Goal: Transaction & Acquisition: Purchase product/service

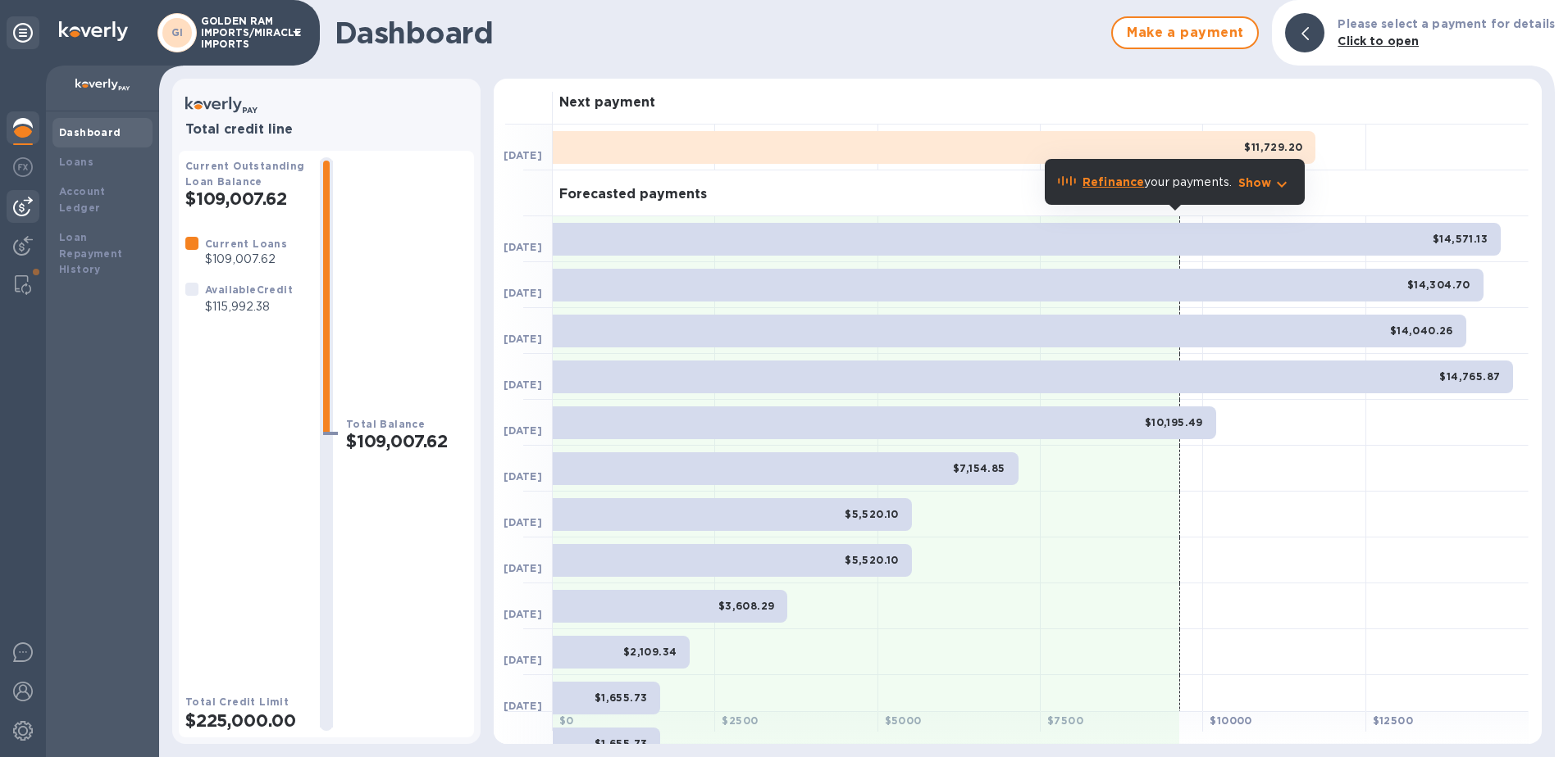
click at [25, 199] on img at bounding box center [22, 207] width 20 height 20
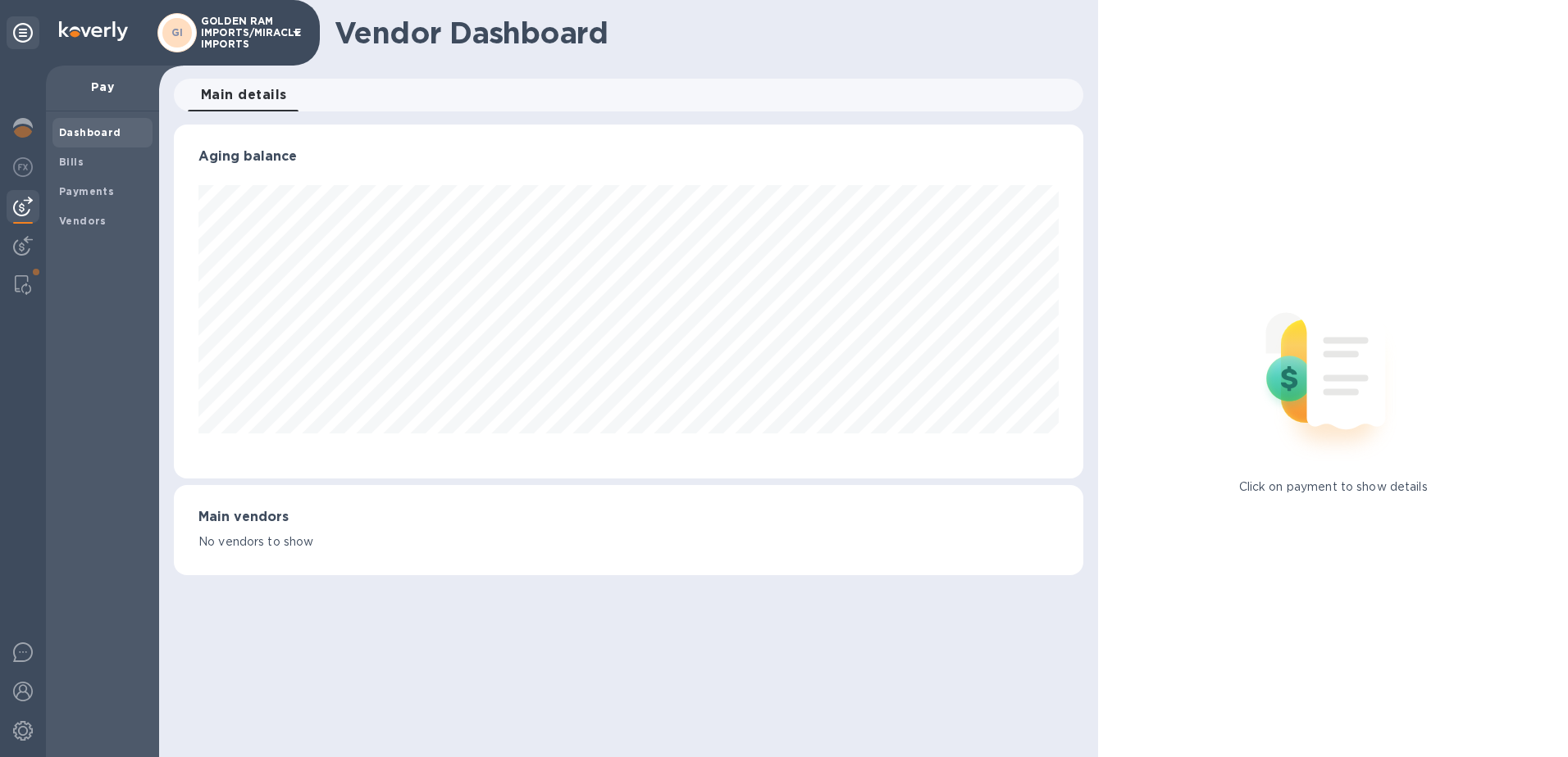
scroll to position [819424, 819057]
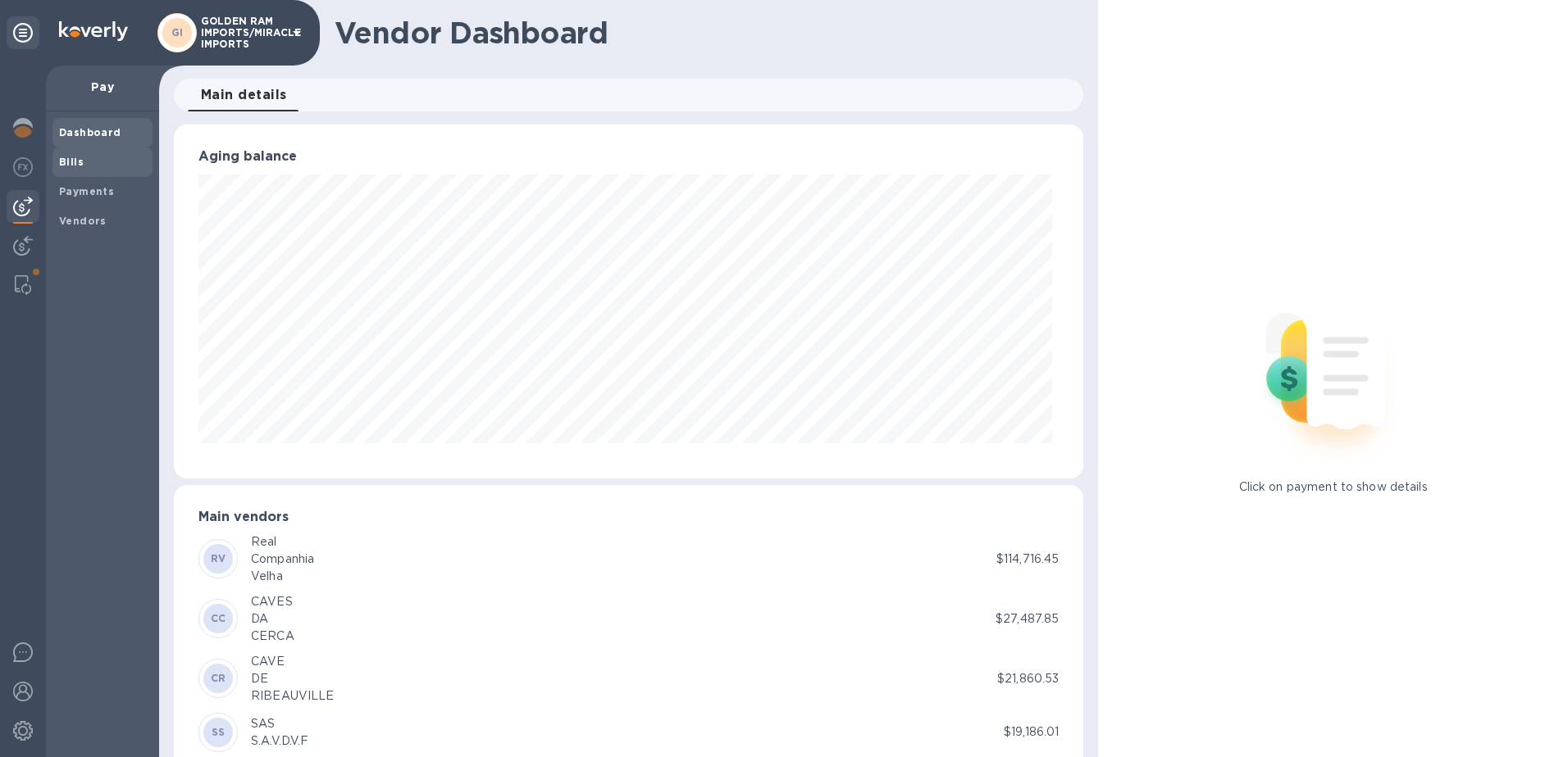
click at [64, 162] on b "Bills" at bounding box center [71, 162] width 24 height 13
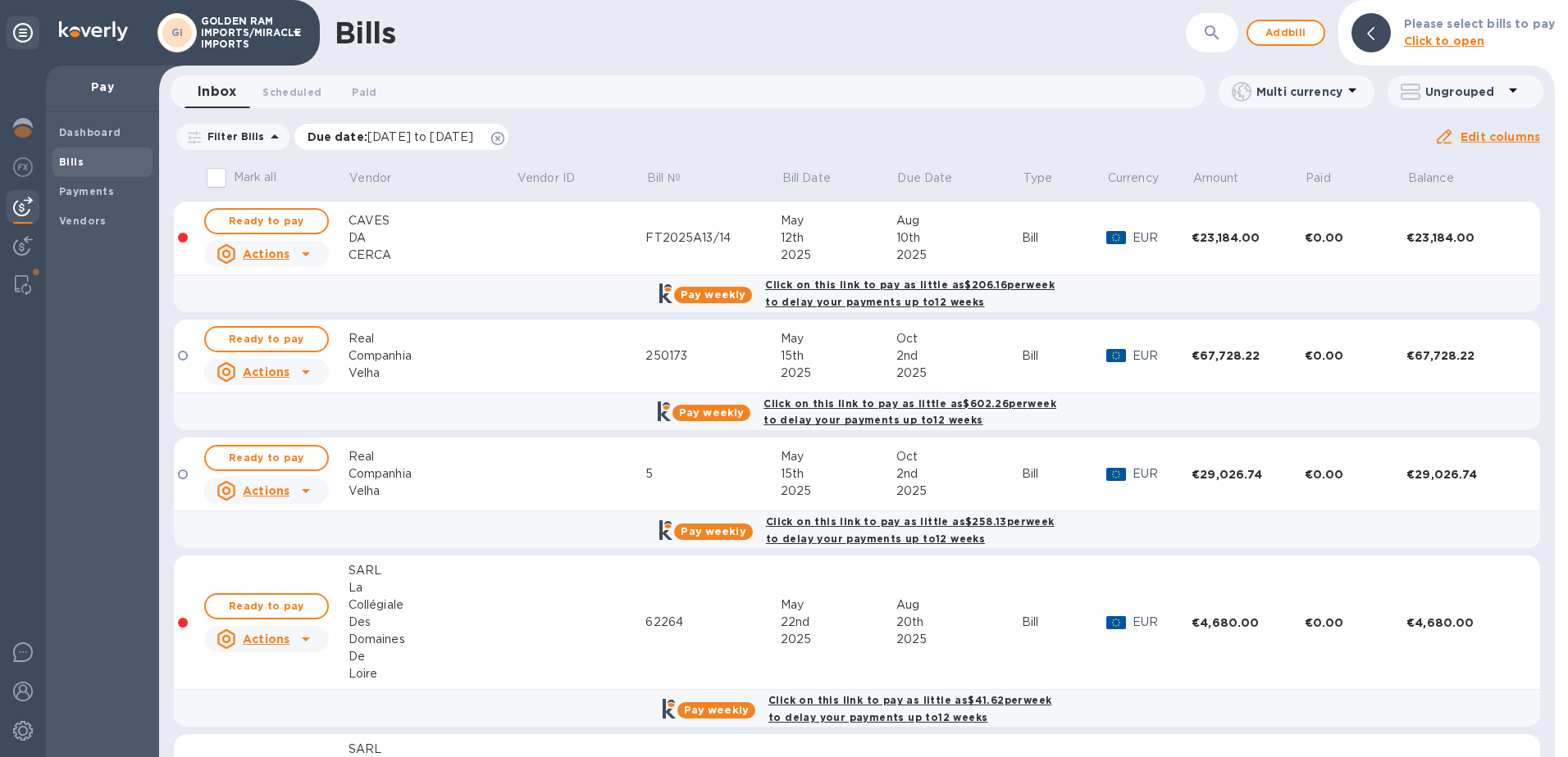
click at [504, 136] on icon at bounding box center [497, 138] width 13 height 13
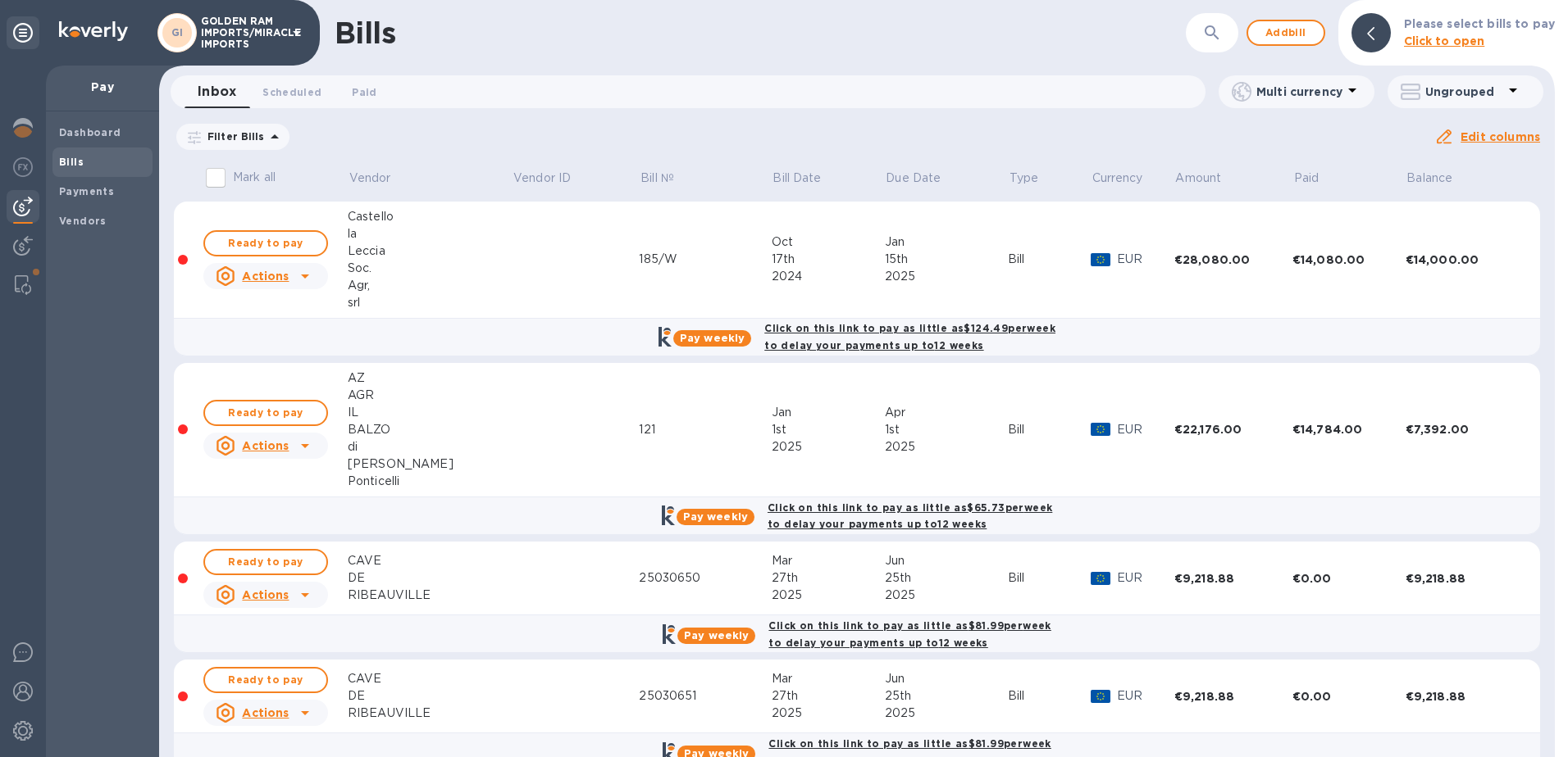
click at [1556, 275] on div at bounding box center [1560, 378] width 13 height 757
click at [284, 406] on span "Ready to pay" at bounding box center [265, 413] width 95 height 20
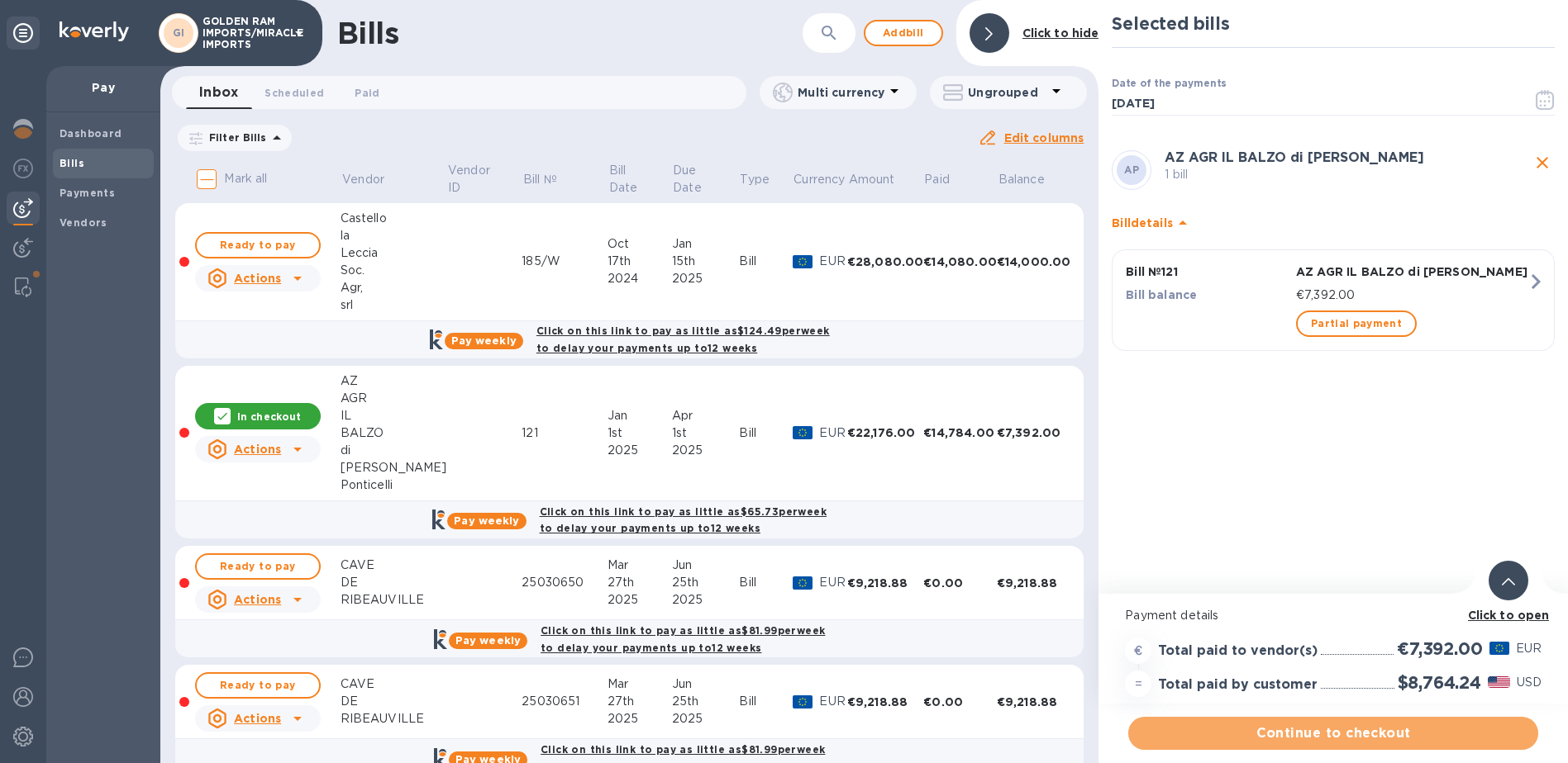
click at [1366, 733] on span "Continue to checkout" at bounding box center [1334, 734] width 384 height 20
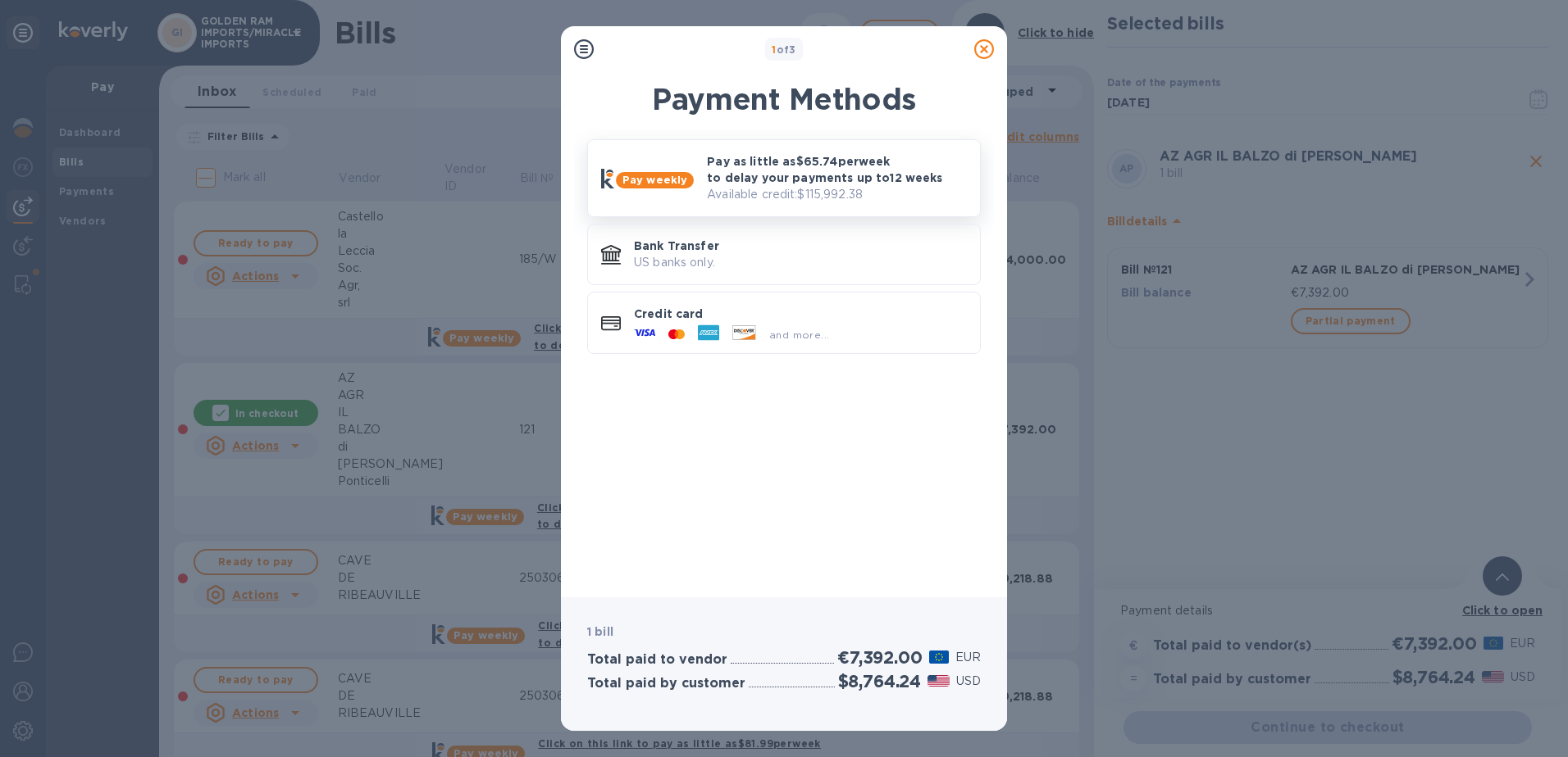
click at [670, 192] on div "Pay weekly" at bounding box center [647, 179] width 105 height 33
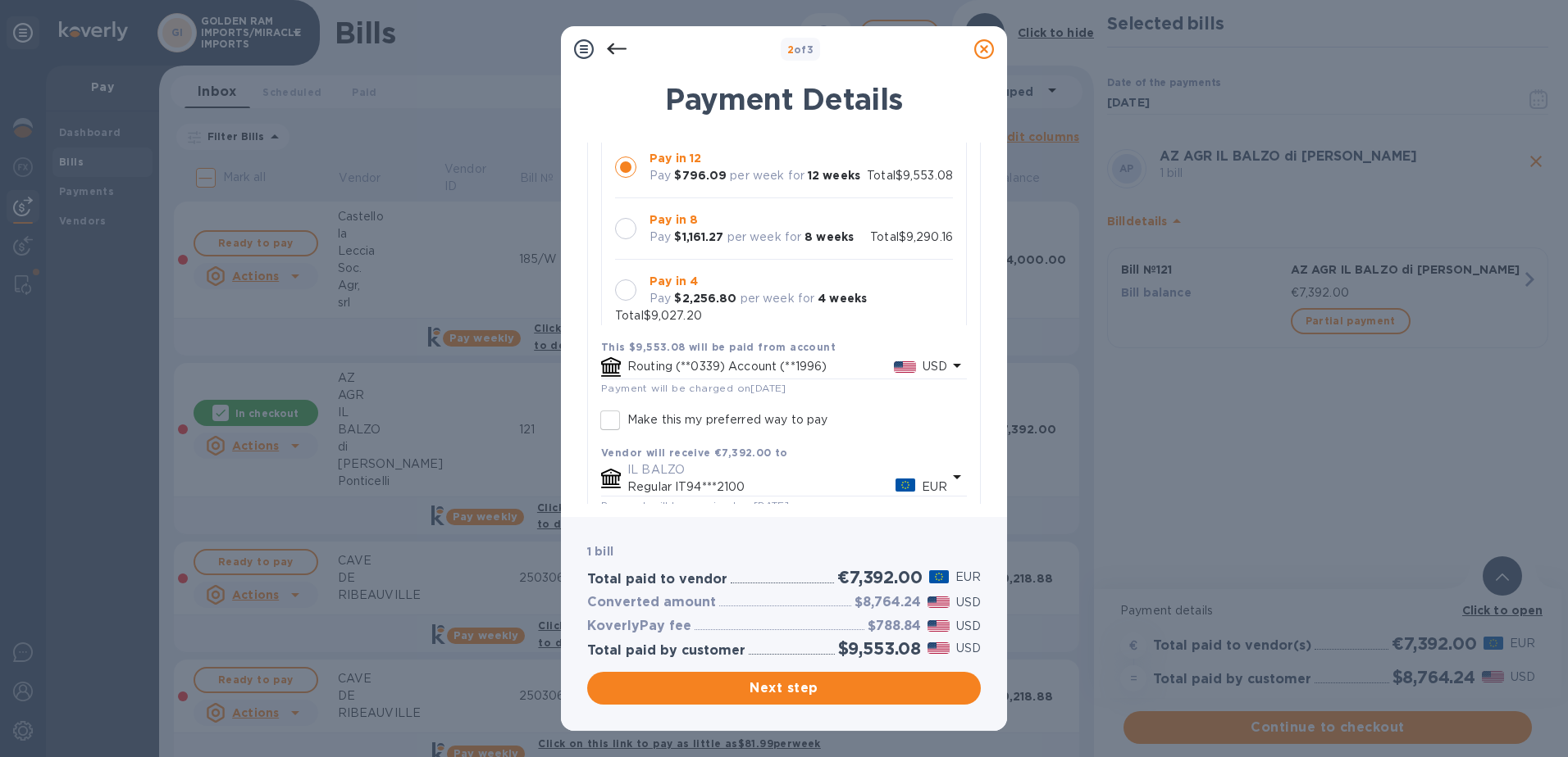
scroll to position [327, 0]
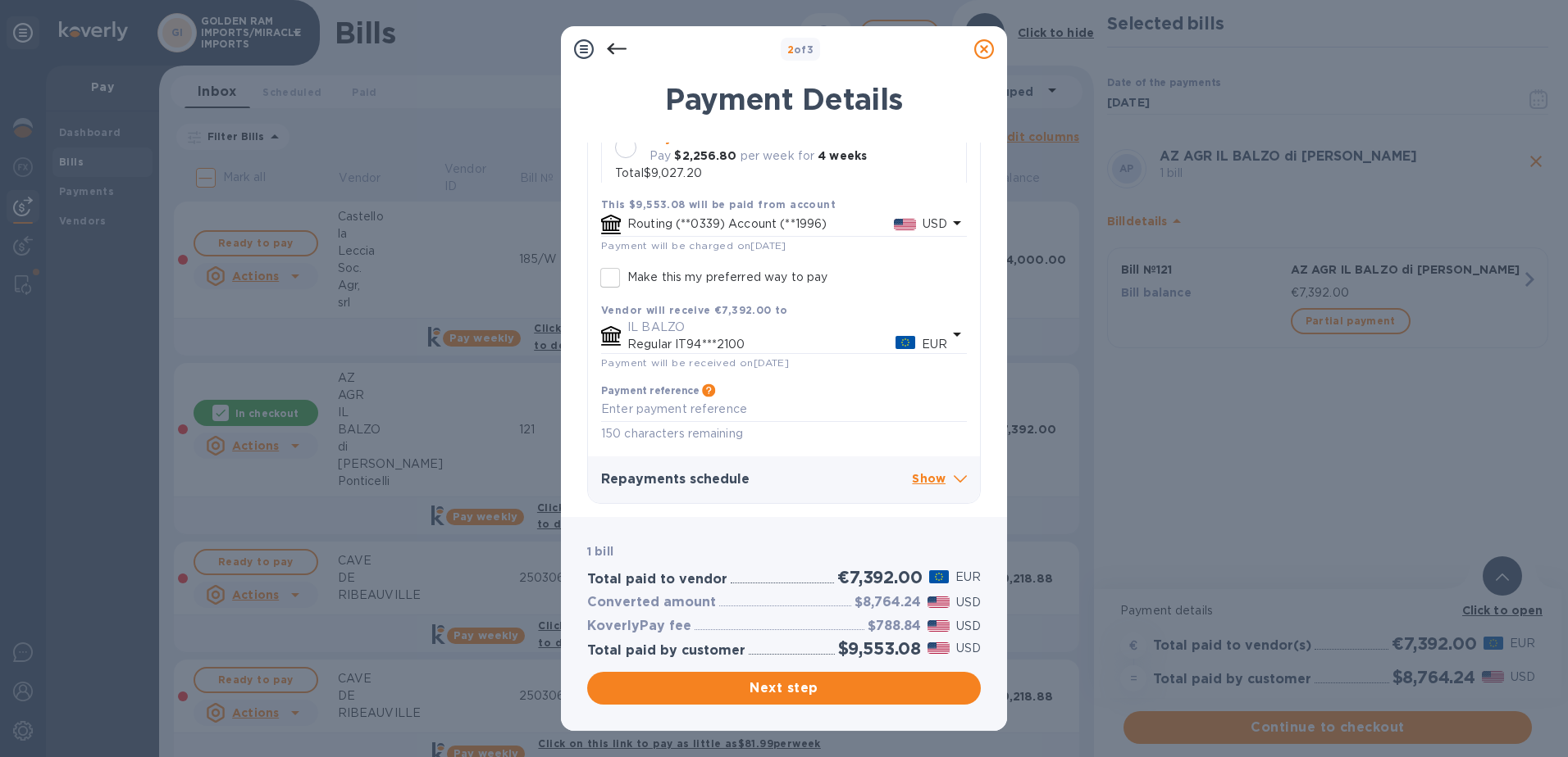
click at [982, 54] on icon at bounding box center [984, 49] width 20 height 20
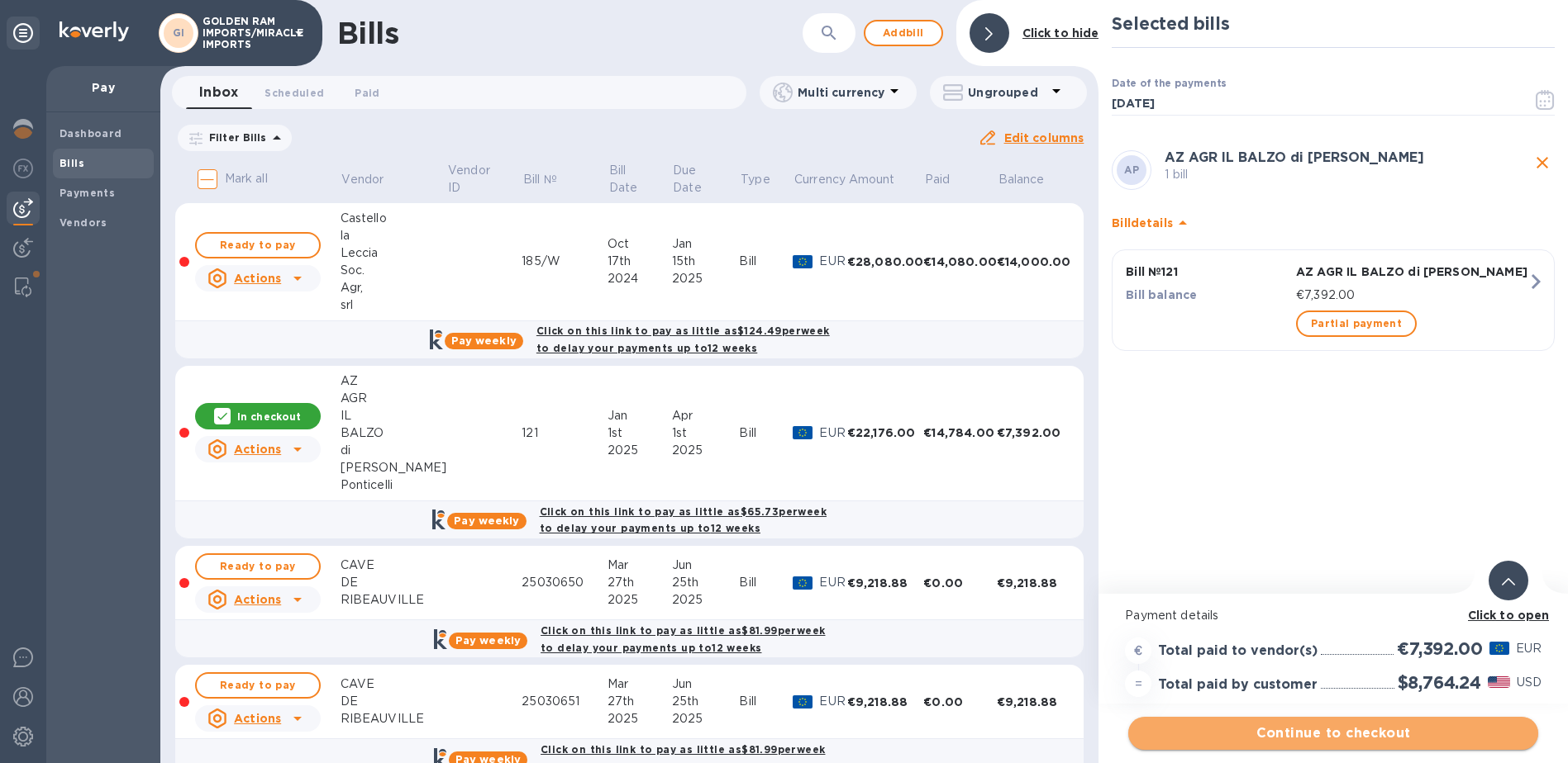
click at [1347, 728] on span "Continue to checkout" at bounding box center [1334, 734] width 384 height 20
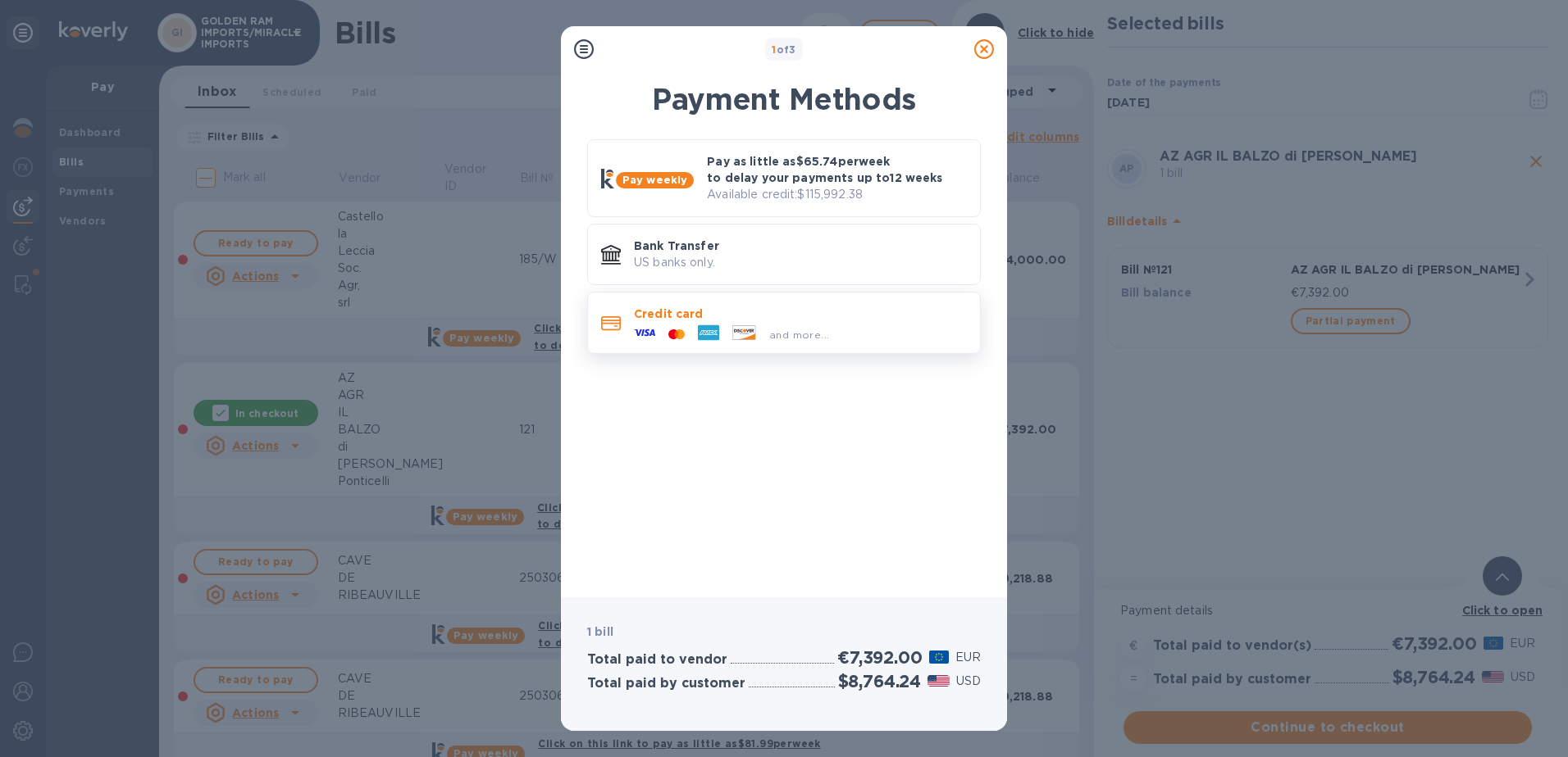
click at [836, 306] on p "Credit card" at bounding box center [800, 313] width 333 height 17
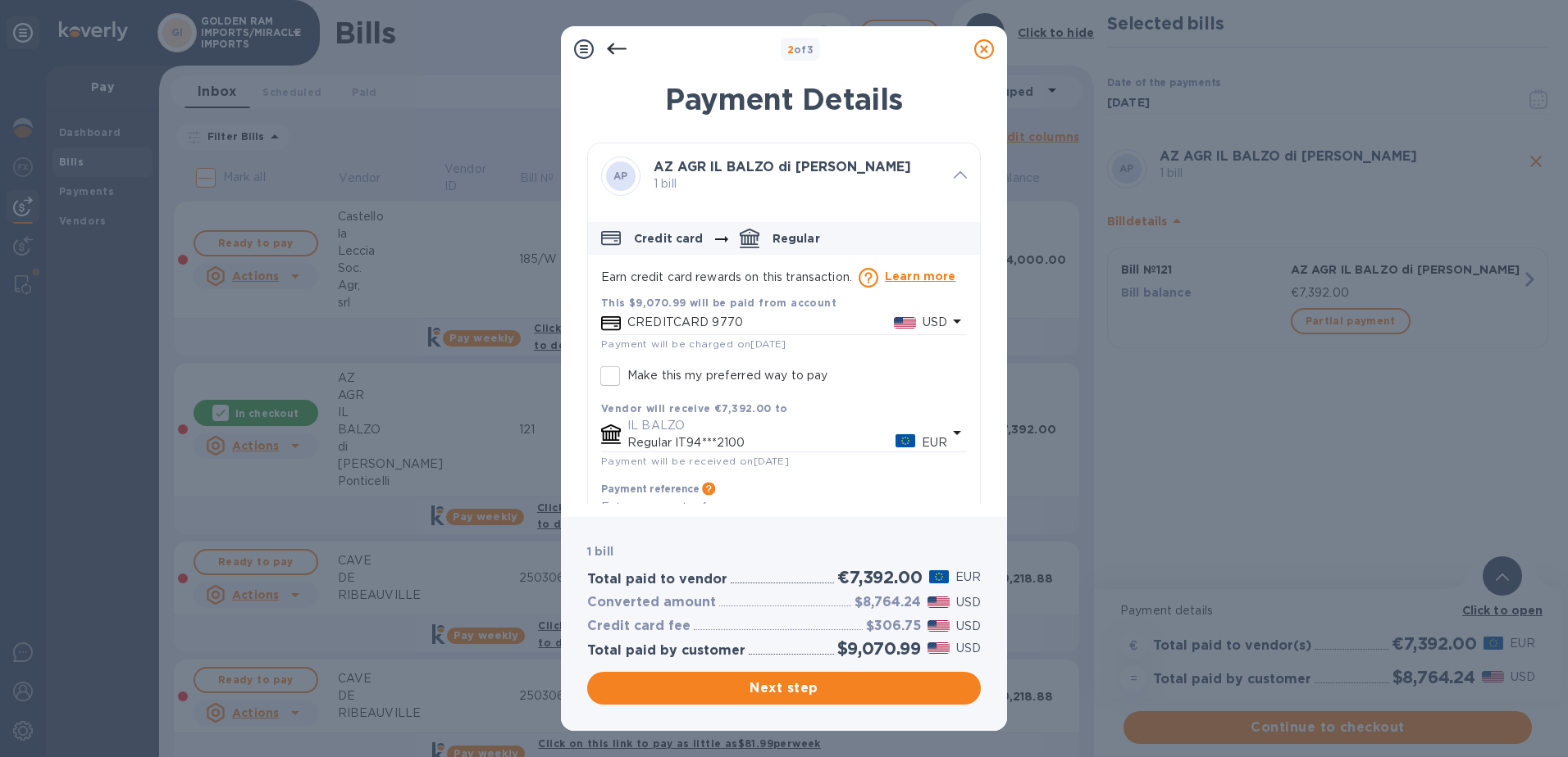
scroll to position [52, 0]
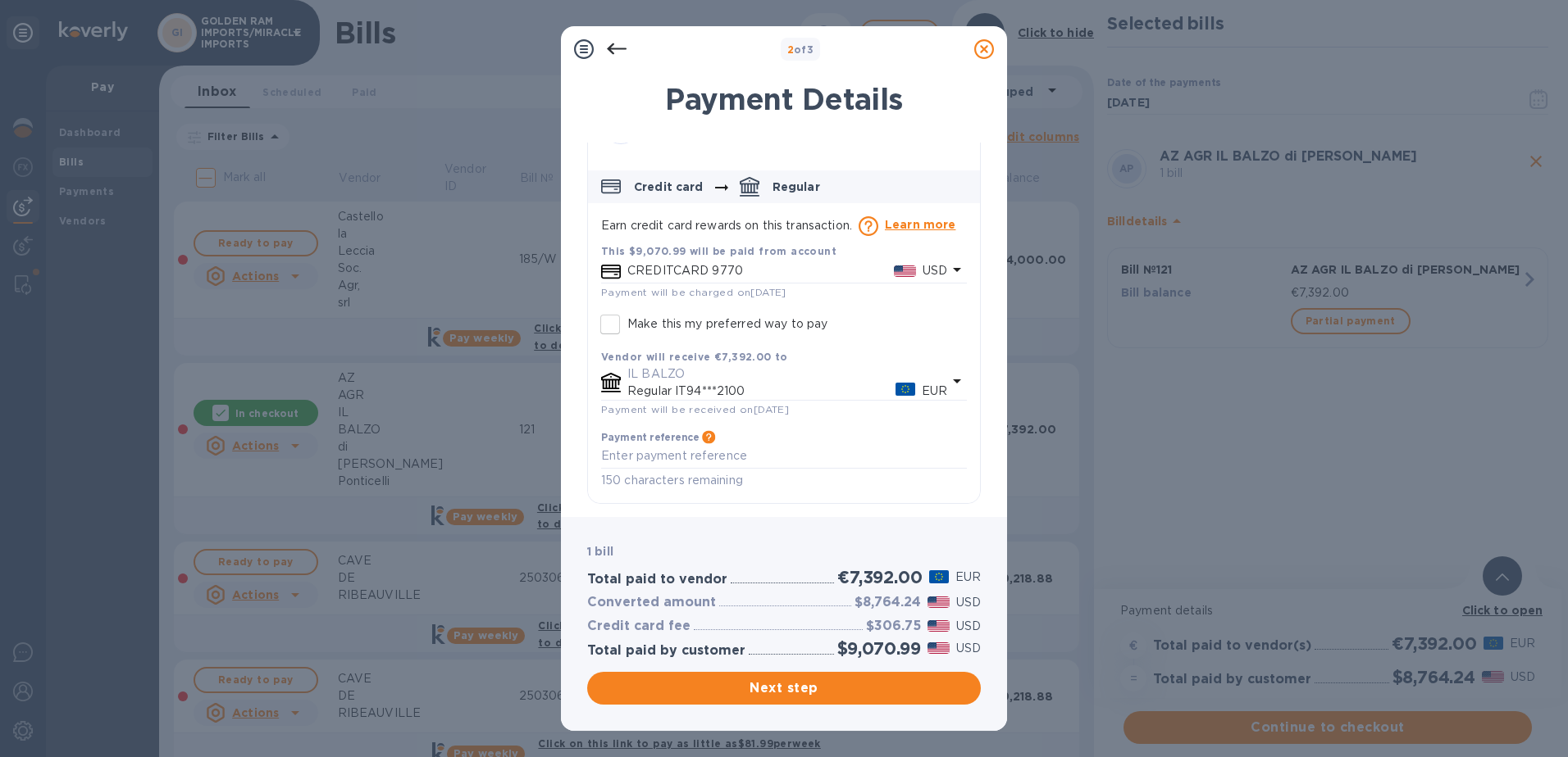
drag, startPoint x: 969, startPoint y: 471, endPoint x: 966, endPoint y: 481, distance: 10.4
click at [966, 481] on div "This $9,070.99 will be paid from account CREDITCARD 9770 USD Payment will be ch…" at bounding box center [784, 370] width 392 height 267
click at [659, 184] on p "Credit card" at bounding box center [668, 186] width 69 height 17
click at [954, 266] on icon "default-method" at bounding box center [957, 269] width 20 height 20
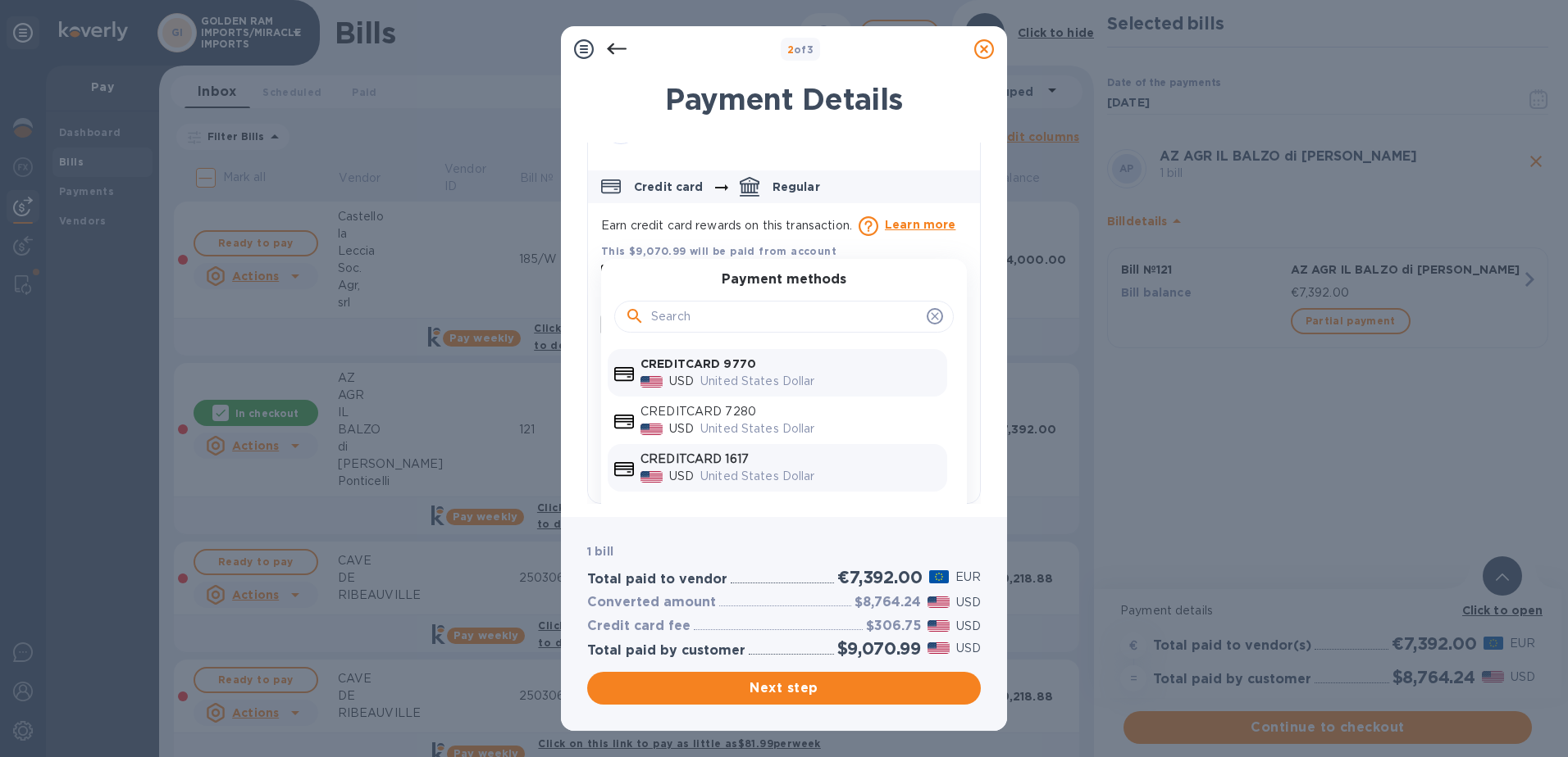
click at [752, 462] on p "CREDITCARD 1617" at bounding box center [790, 459] width 301 height 18
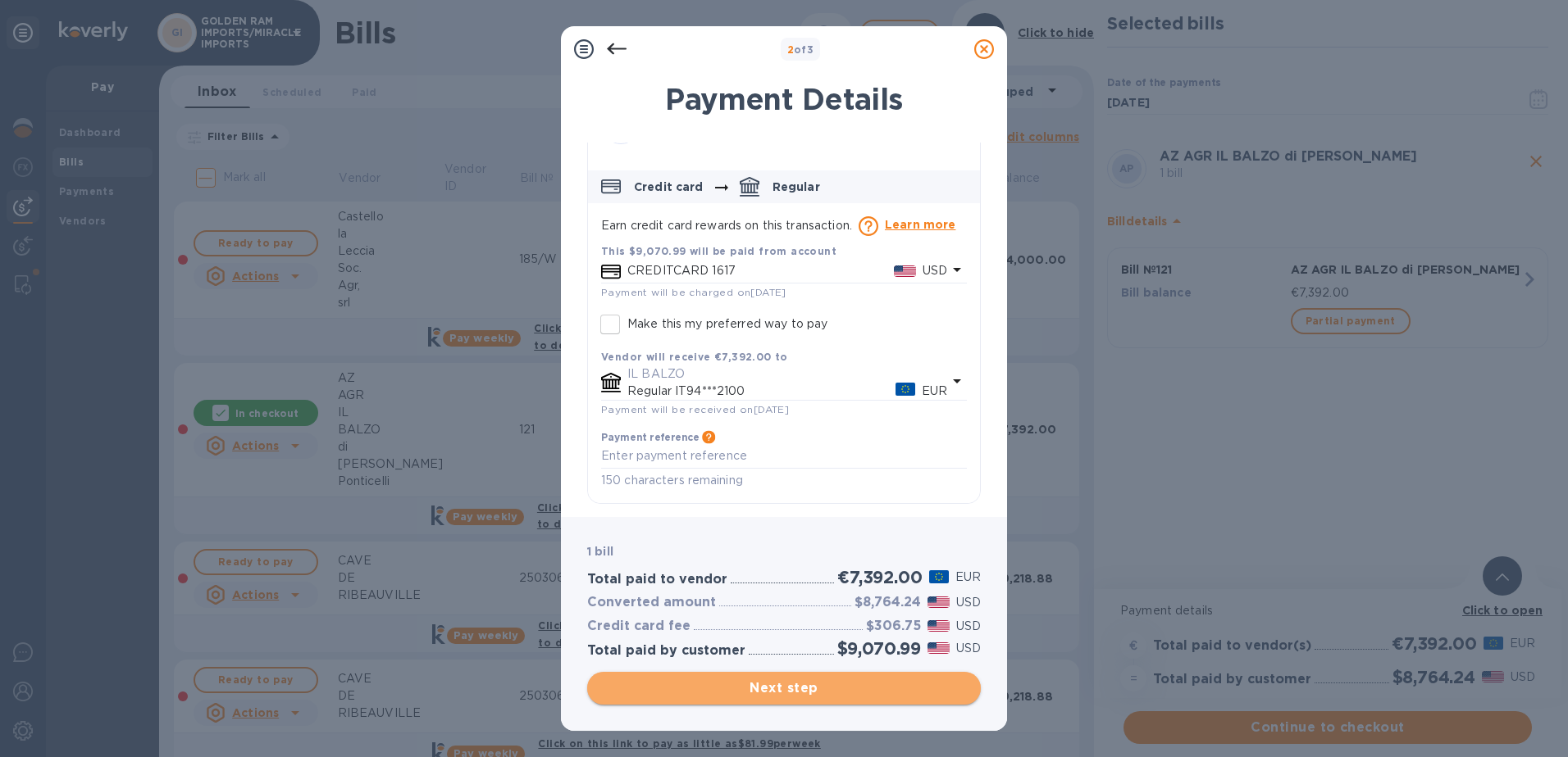
click at [827, 680] on span "Next step" at bounding box center [784, 689] width 367 height 20
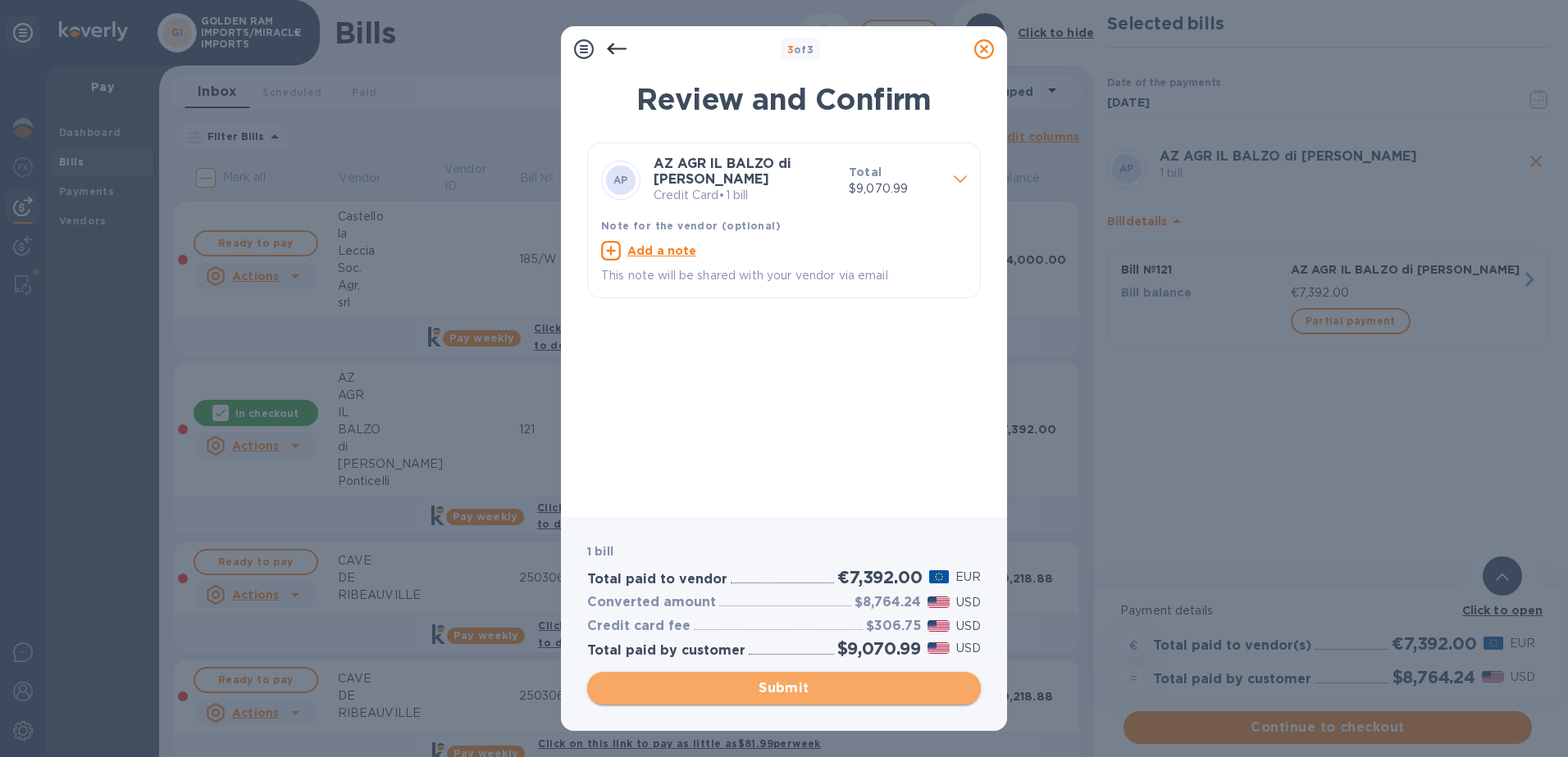
click at [827, 680] on span "Submit" at bounding box center [784, 689] width 367 height 20
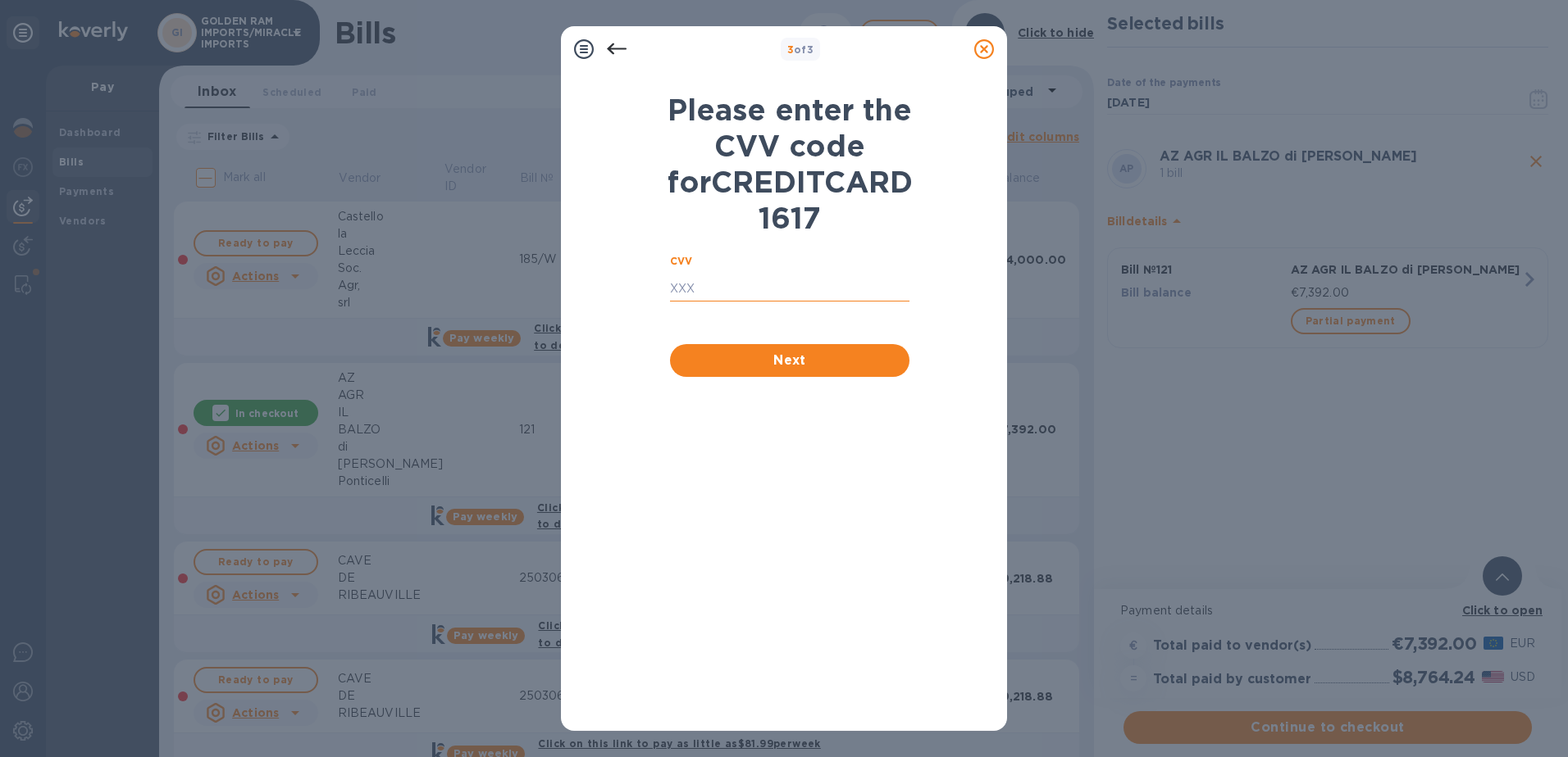
click at [731, 301] on input "text" at bounding box center [789, 289] width 239 height 24
type input "441"
click at [804, 371] on span "Next" at bounding box center [789, 361] width 213 height 20
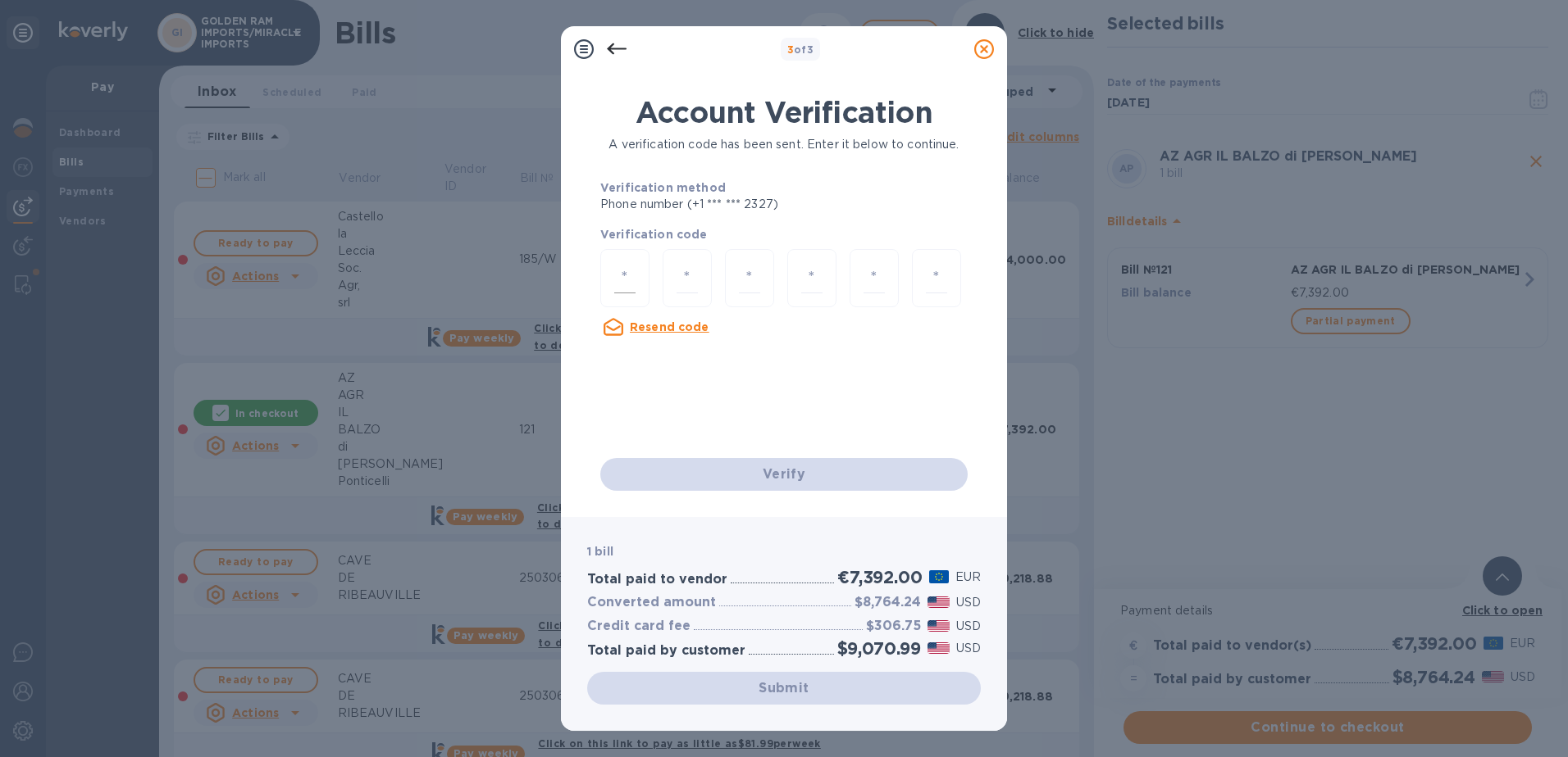
click at [634, 289] on input "number" at bounding box center [624, 278] width 21 height 30
type input "4"
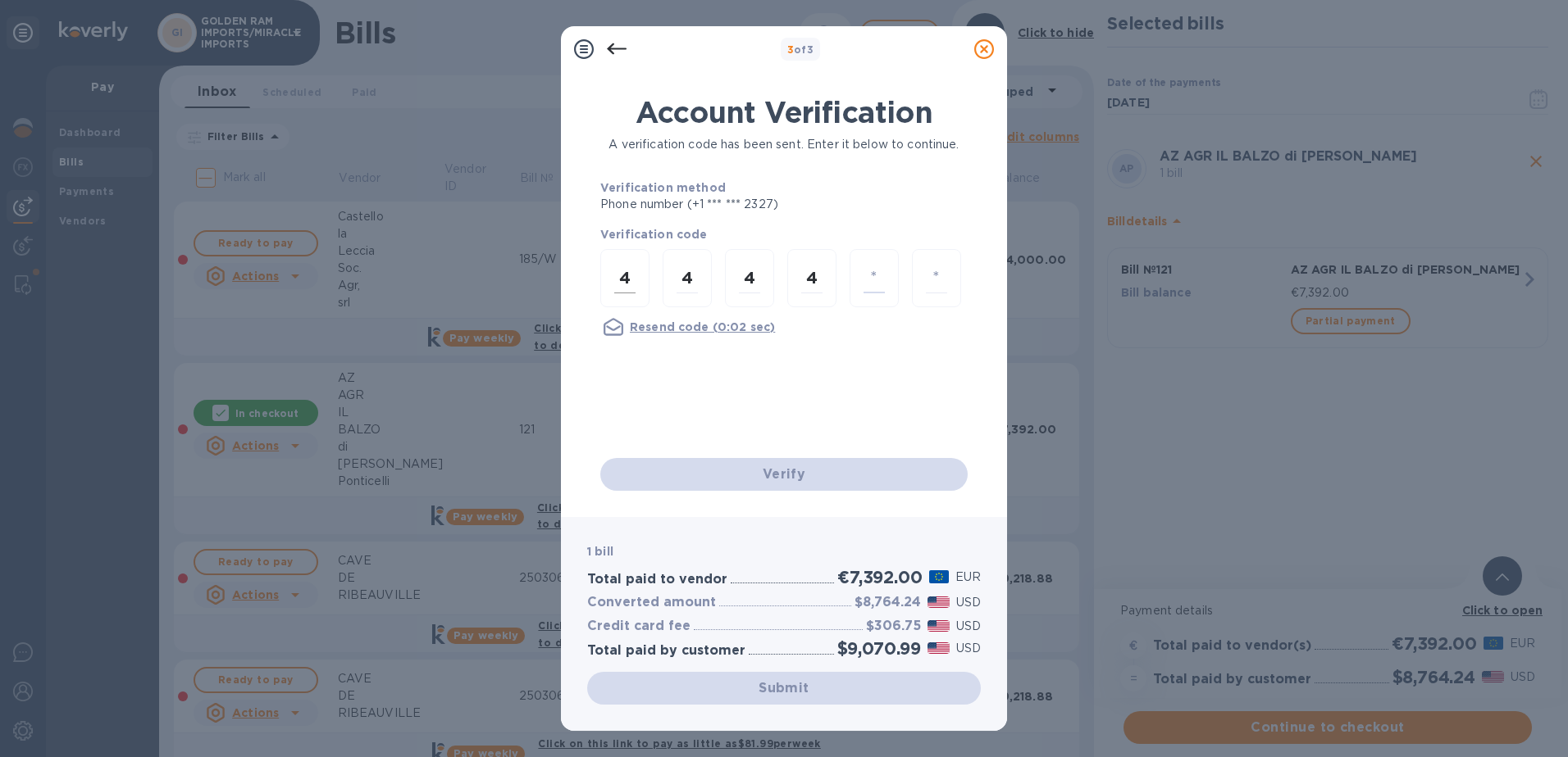
type input "8"
type input "4"
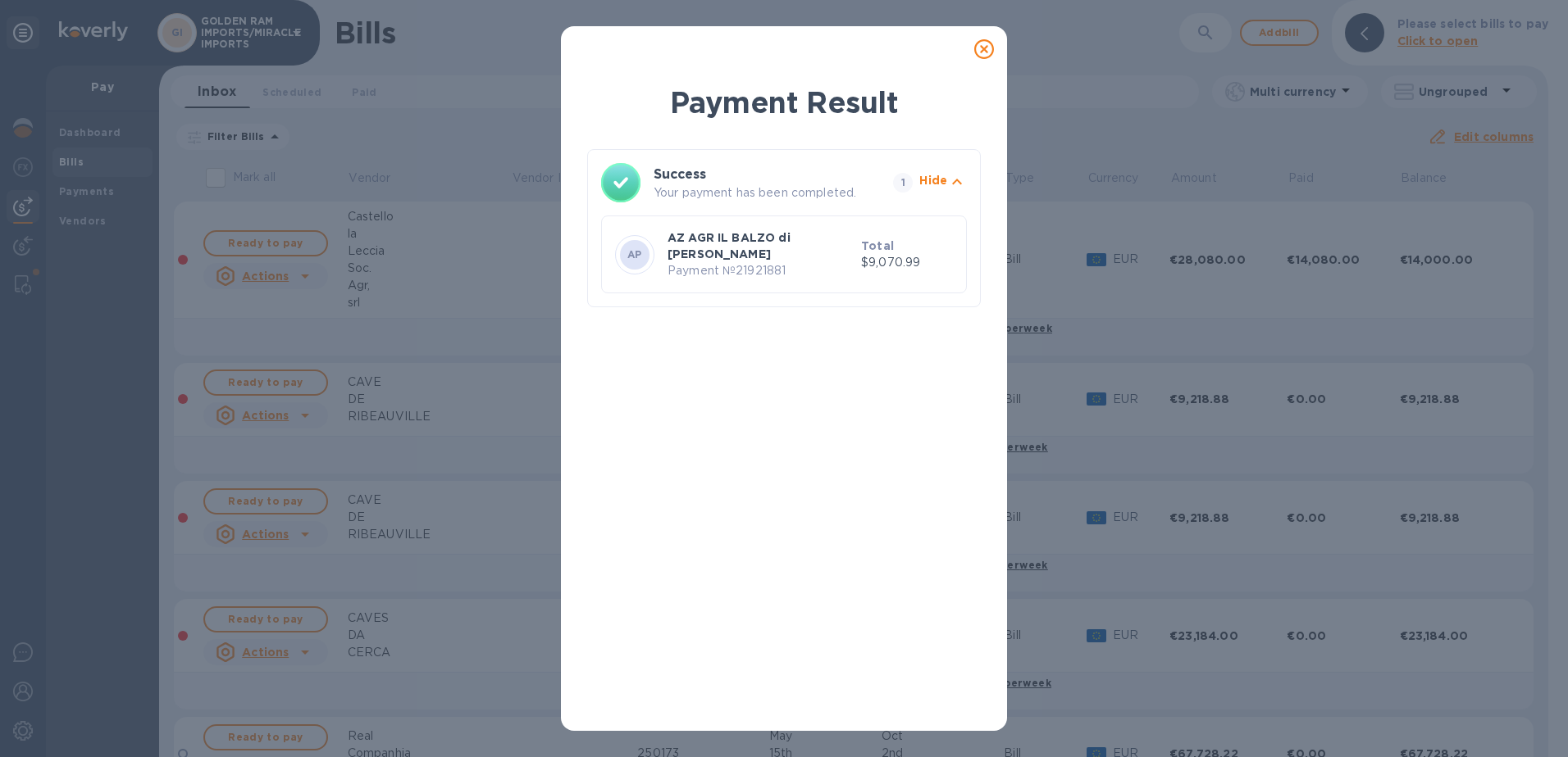
click at [987, 49] on icon at bounding box center [984, 49] width 20 height 20
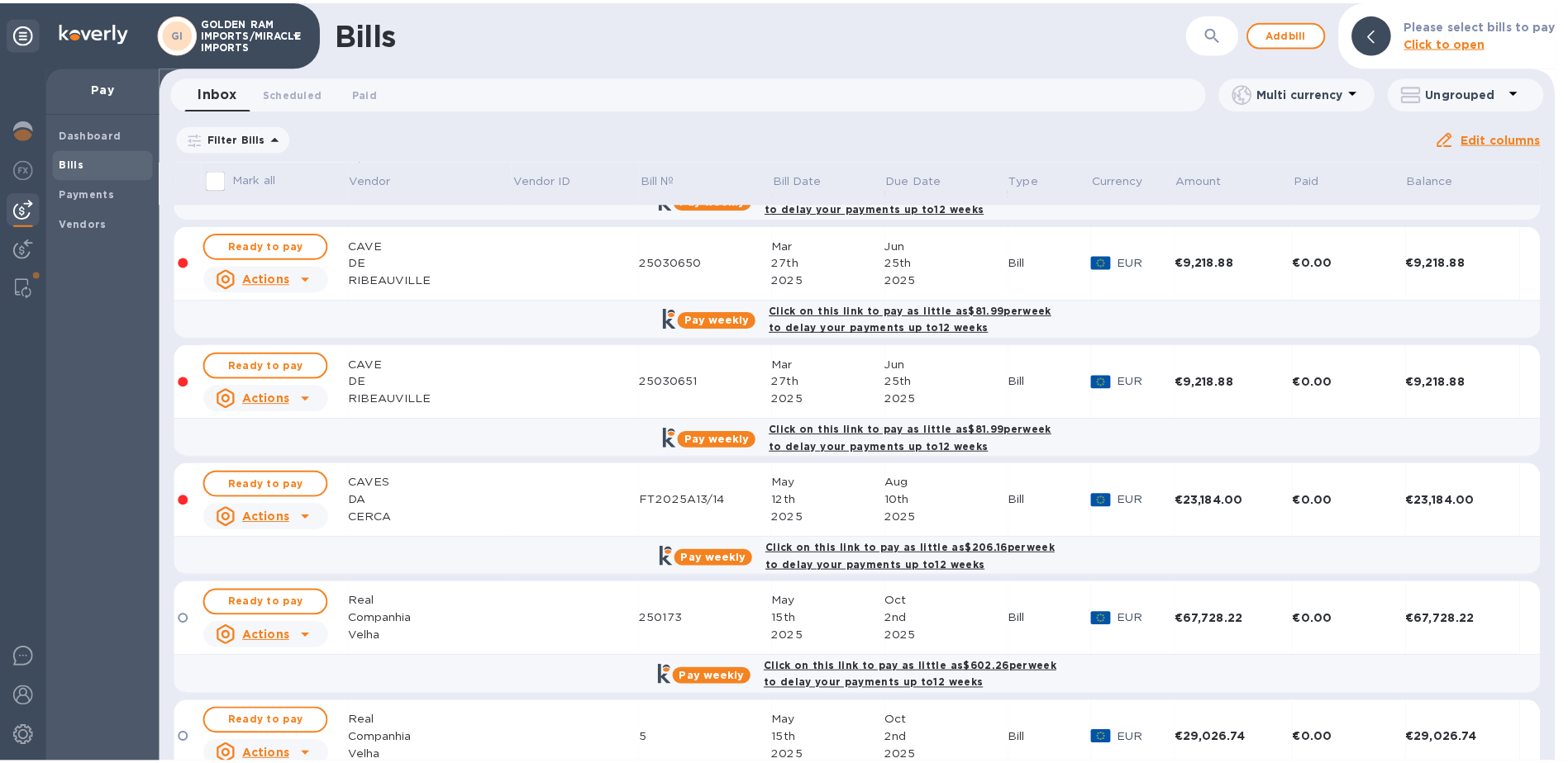
scroll to position [0, 0]
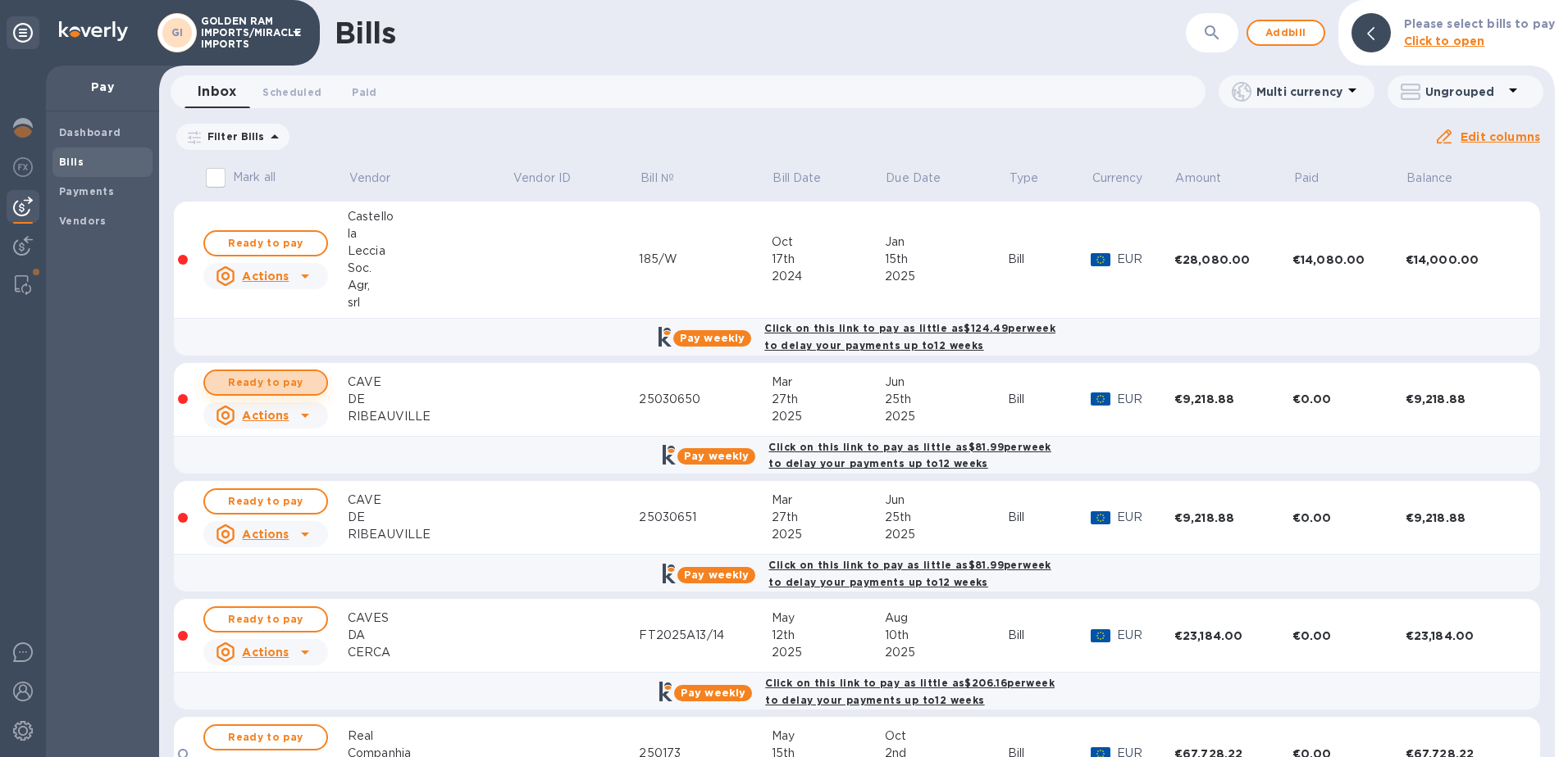
click at [274, 386] on span "Ready to pay" at bounding box center [265, 382] width 95 height 20
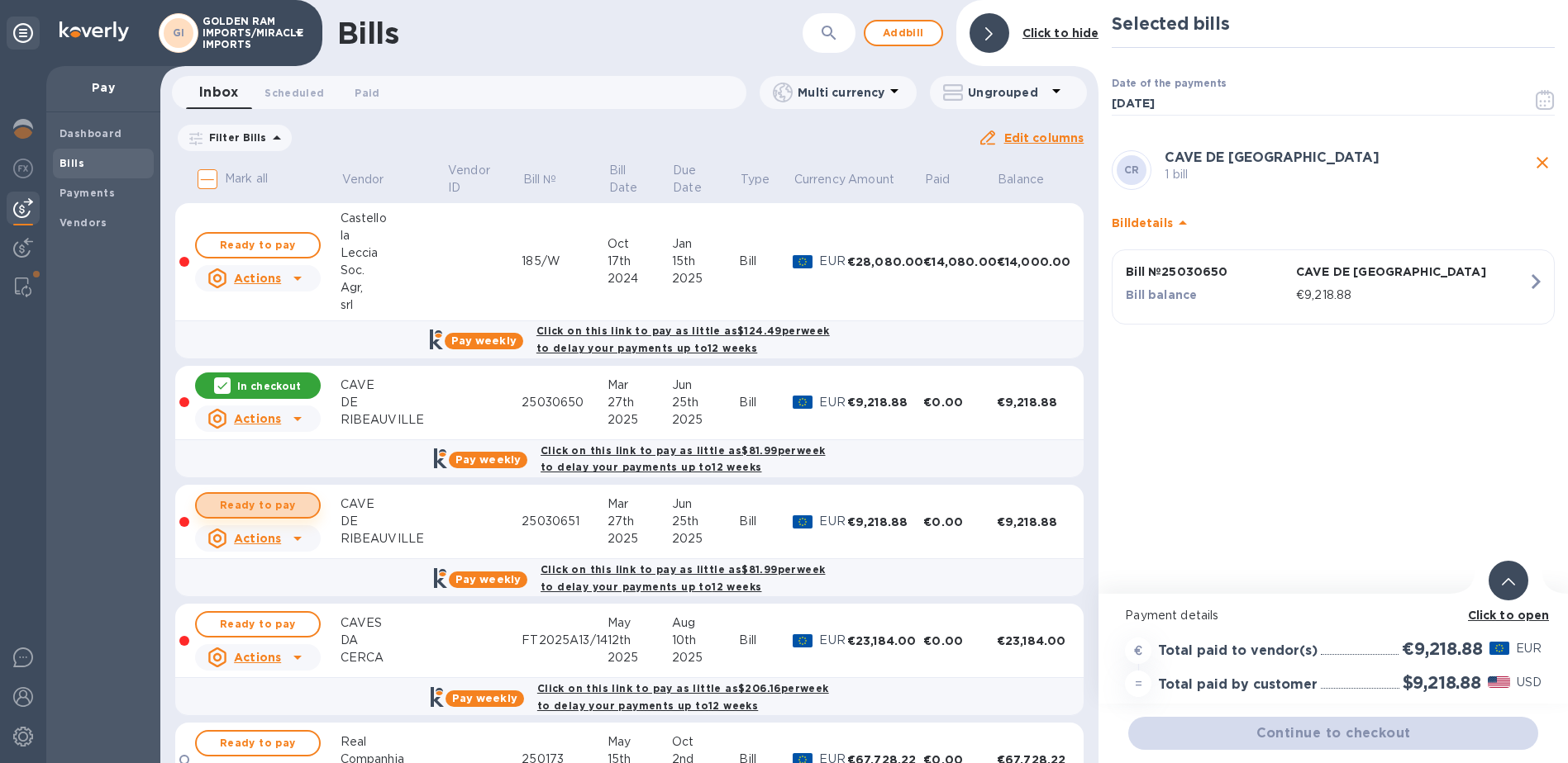
click at [274, 501] on span "Ready to pay" at bounding box center [257, 505] width 95 height 20
